Goal: Task Accomplishment & Management: Manage account settings

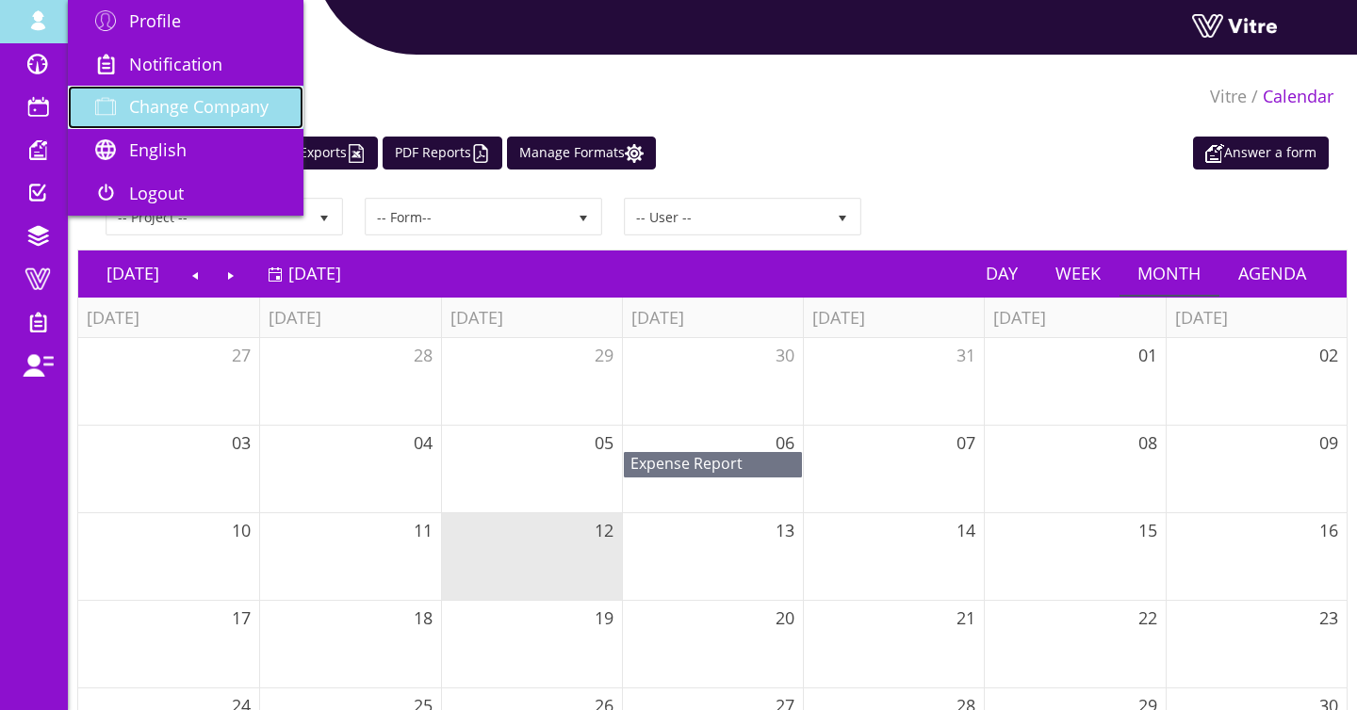
click at [220, 95] on link "Change Company" at bounding box center [186, 107] width 236 height 43
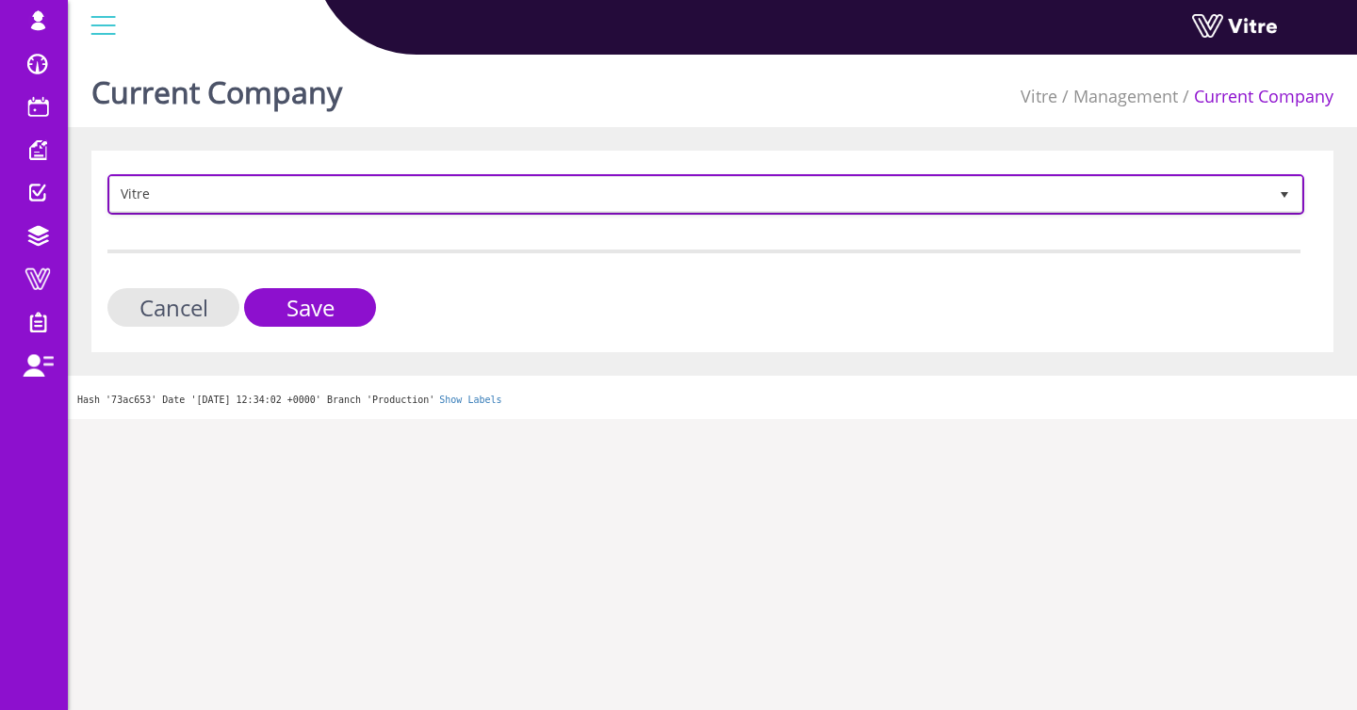
click at [379, 204] on span "Vitre" at bounding box center [688, 194] width 1157 height 34
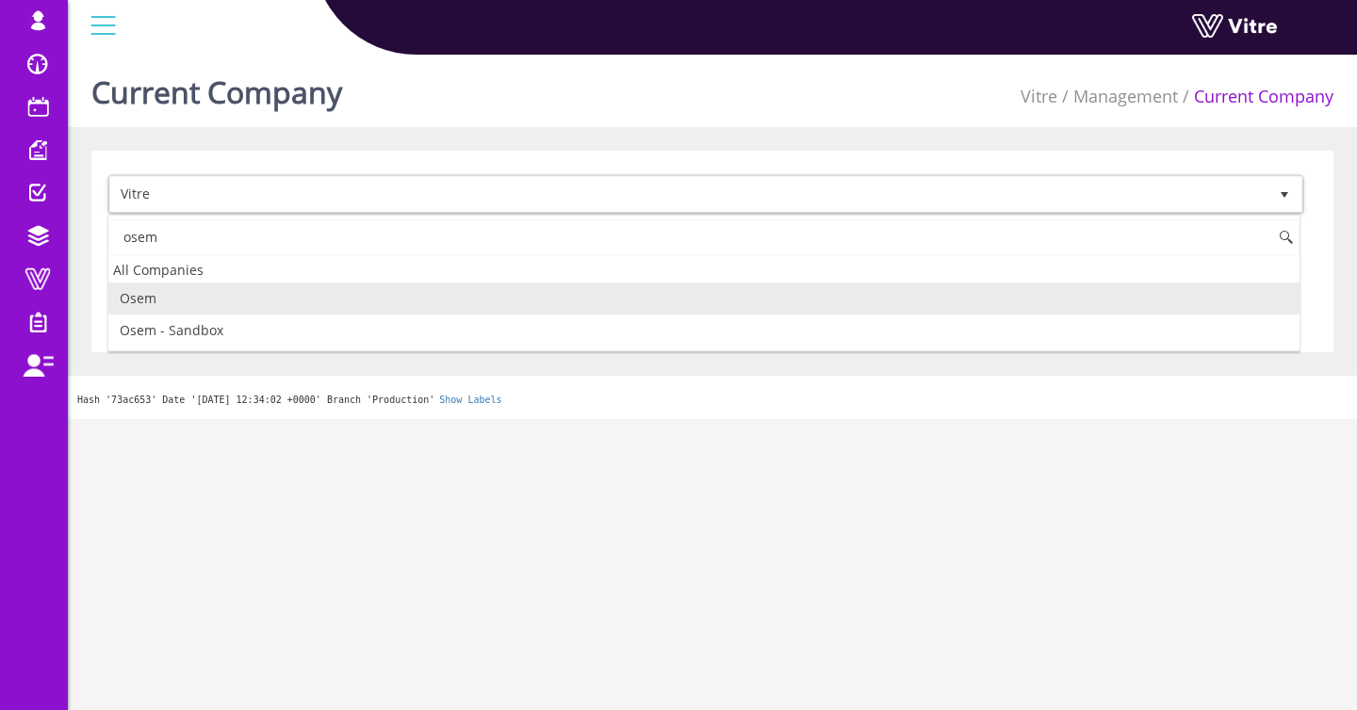
click at [233, 301] on li "Osem" at bounding box center [703, 299] width 1191 height 32
type input "osem"
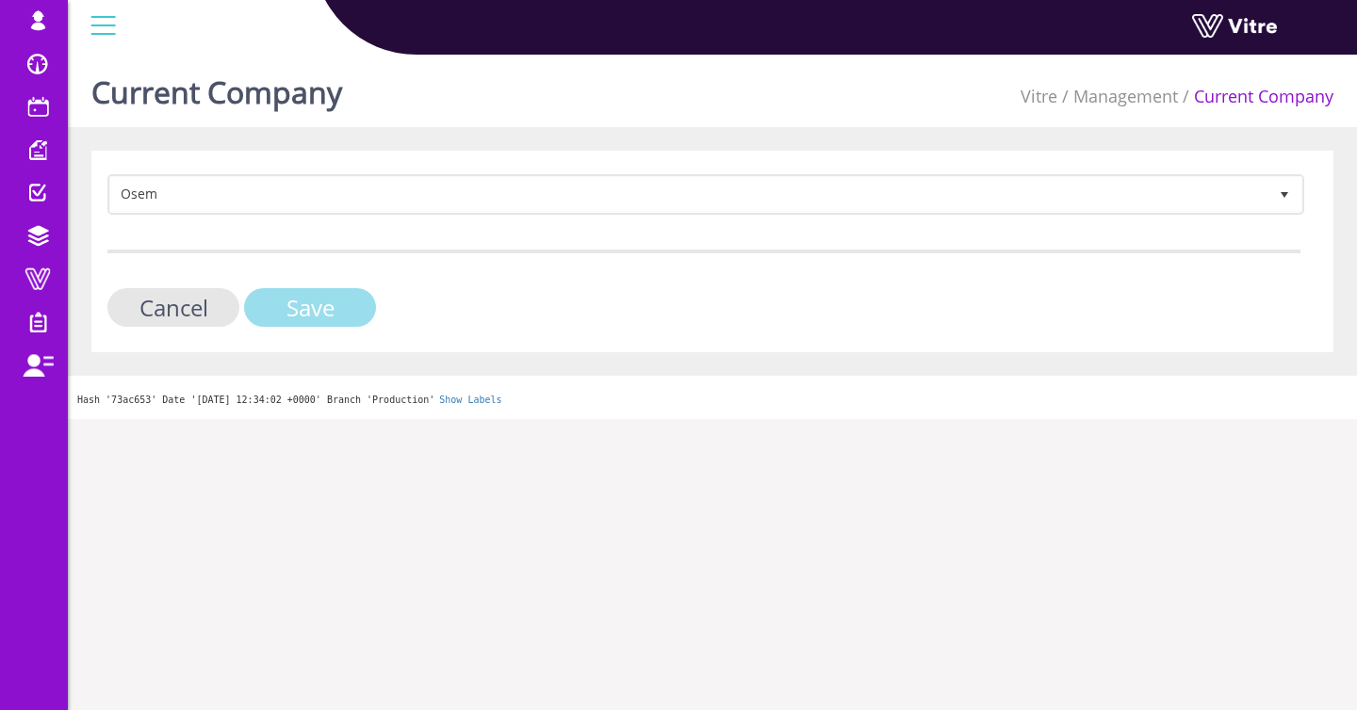
click at [281, 305] on input "Save" at bounding box center [310, 307] width 132 height 39
